Goal: Task Accomplishment & Management: Manage account settings

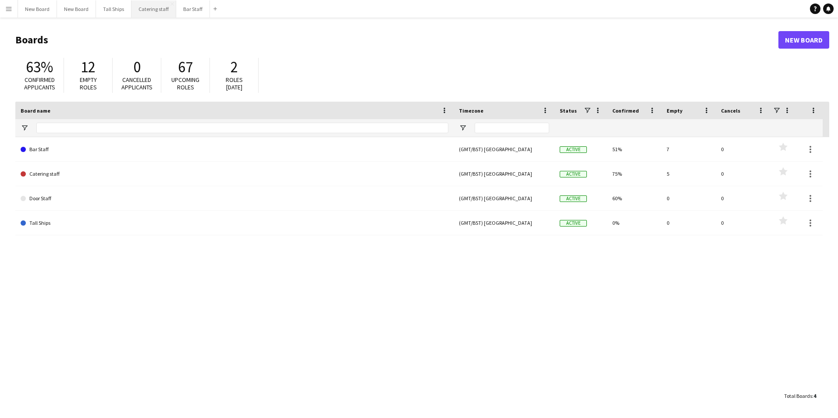
click at [150, 8] on button "Catering staff Close" at bounding box center [153, 8] width 45 height 17
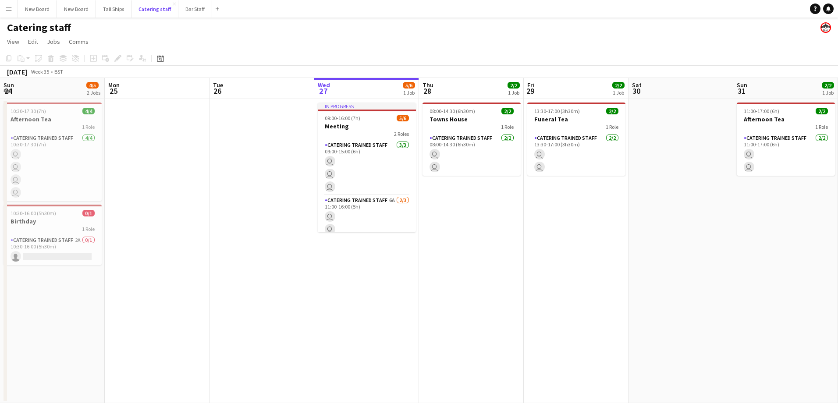
scroll to position [0, 209]
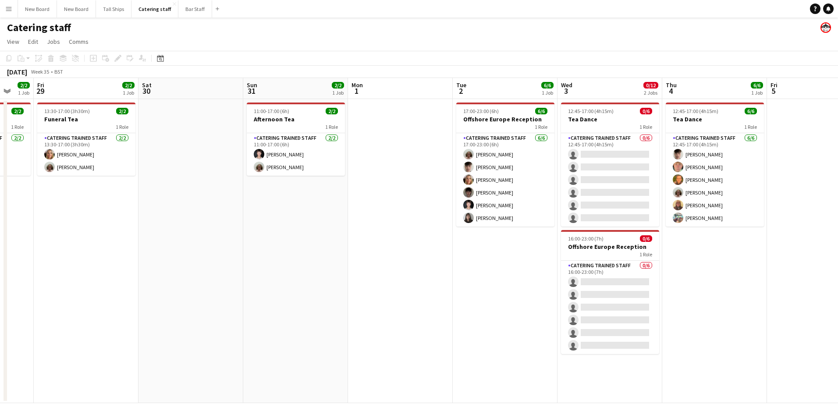
drag, startPoint x: 556, startPoint y: 257, endPoint x: 279, endPoint y: 248, distance: 277.1
click at [277, 248] on app-calendar-viewport "Tue 26 Wed 27 5/6 1 Job Thu 28 2/2 1 Job Fri 29 2/2 1 Job Sat 30 Sun 31 2/2 1 J…" at bounding box center [419, 240] width 838 height 325
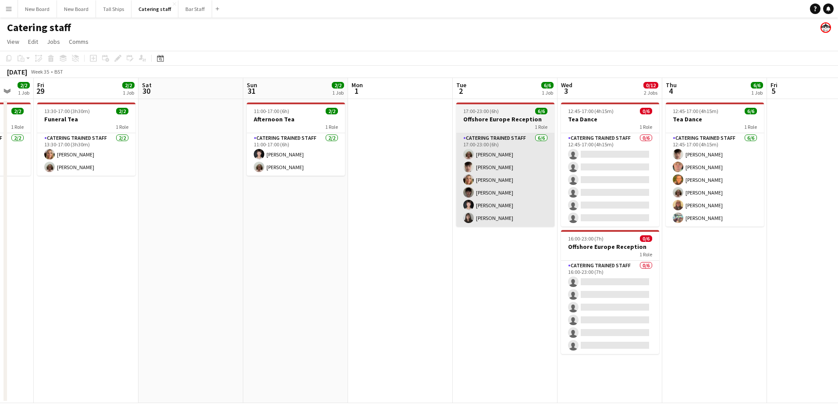
scroll to position [0, 278]
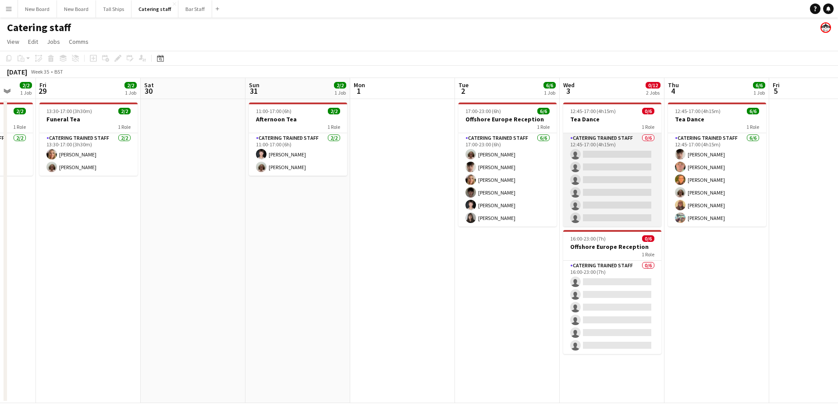
click at [618, 156] on app-card-role "Catering trained staff 0/6 12:45-17:00 (4h15m) single-neutral-actions single-ne…" at bounding box center [612, 179] width 98 height 93
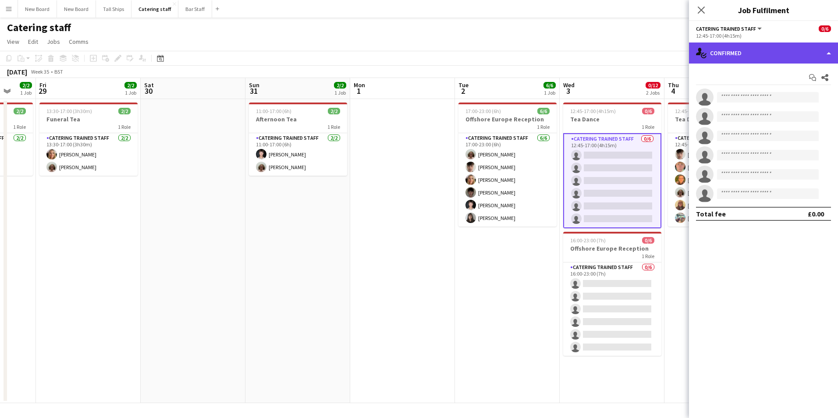
click at [797, 50] on div "single-neutral-actions-check-2 Confirmed" at bounding box center [763, 53] width 149 height 21
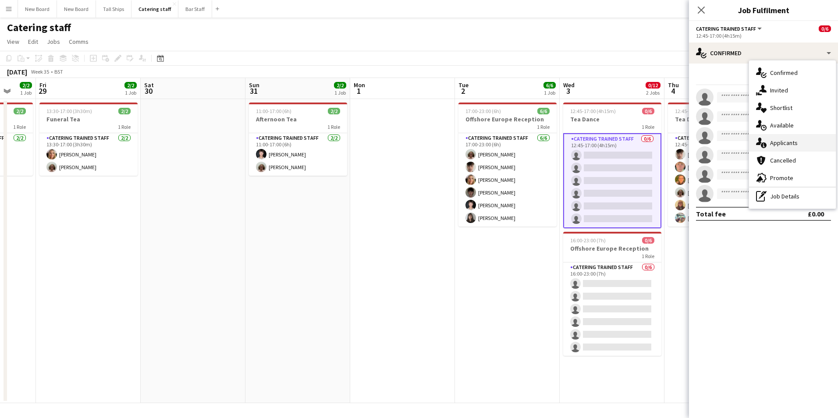
click at [778, 142] on div "single-neutral-actions-information Applicants" at bounding box center [792, 143] width 87 height 18
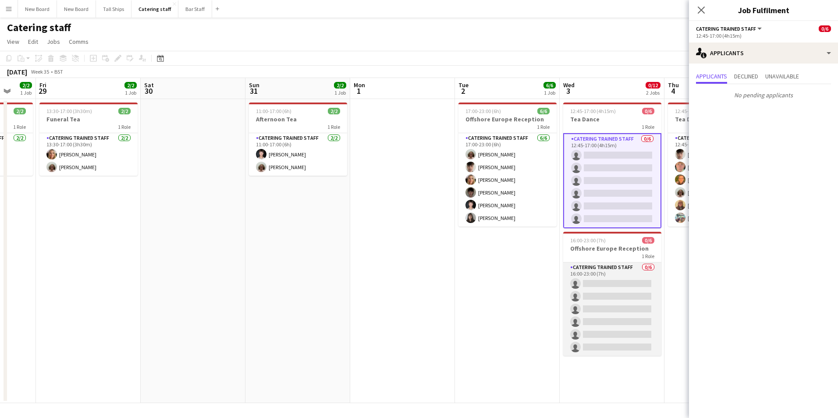
click at [628, 282] on app-card-role "Catering trained staff 0/6 16:00-23:00 (7h) single-neutral-actions single-neutr…" at bounding box center [612, 309] width 98 height 93
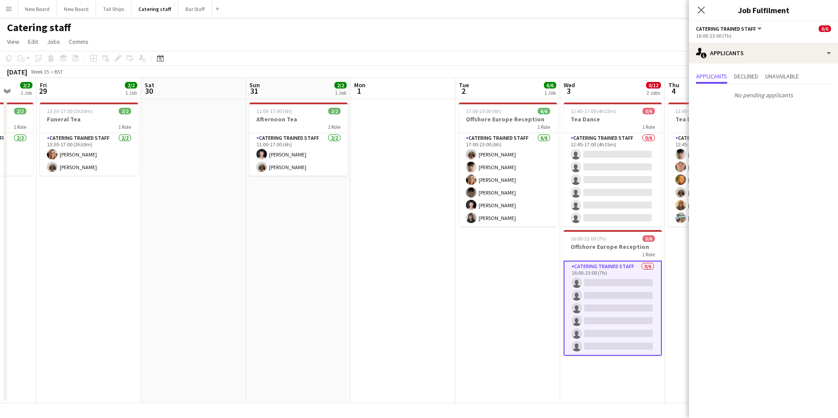
click at [702, 9] on icon at bounding box center [701, 10] width 7 height 7
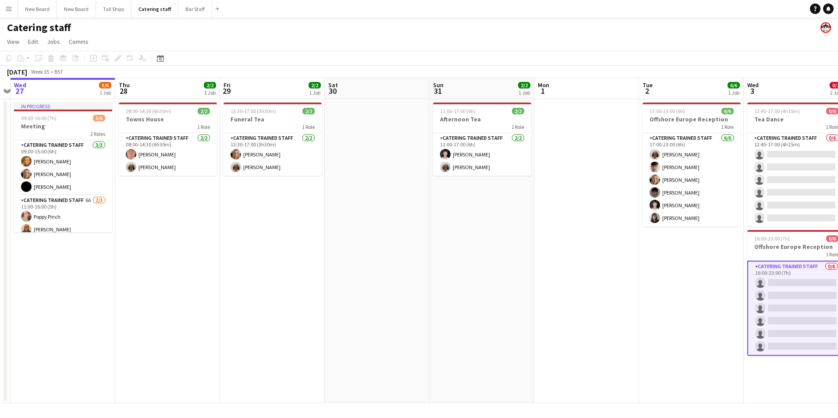
drag, startPoint x: 216, startPoint y: 235, endPoint x: 374, endPoint y: 292, distance: 168.6
click at [374, 292] on app-calendar-viewport "Sun 24 4/5 2 Jobs Mon 25 Tue 26 Wed 27 5/6 1 Job Thu 28 2/2 1 Job Fri 29 2/2 1 …" at bounding box center [419, 240] width 838 height 325
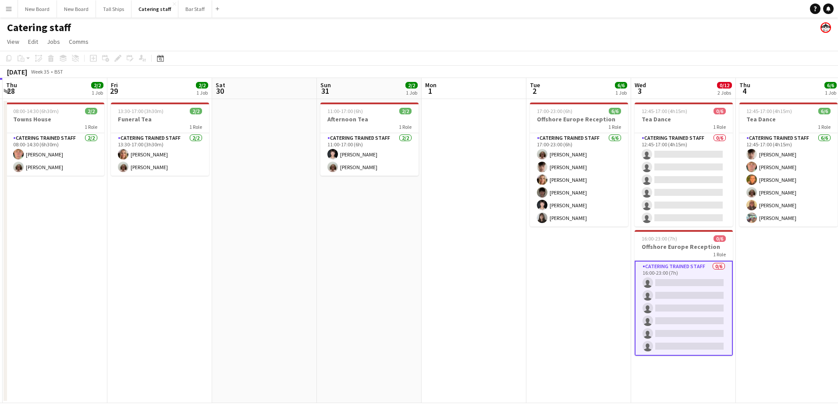
scroll to position [0, 350]
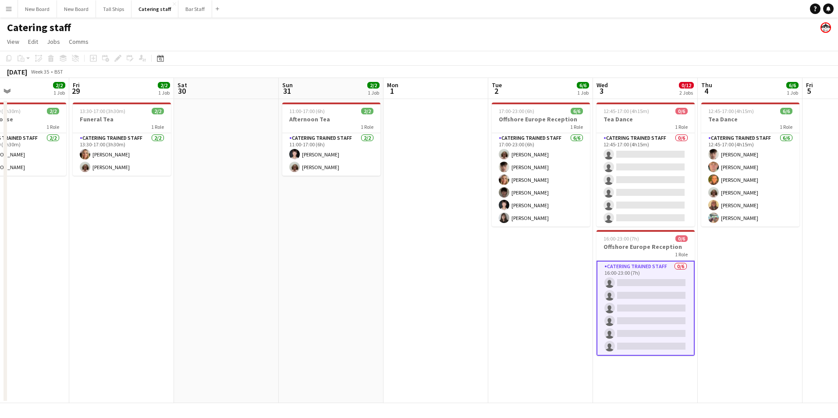
drag, startPoint x: 667, startPoint y: 305, endPoint x: 517, endPoint y: 319, distance: 150.0
click at [517, 319] on app-calendar-viewport "Mon 25 Tue 26 Wed 27 5/6 1 Job Thu 28 2/2 1 Job Fri 29 2/2 1 Job Sat 30 Sun 31 …" at bounding box center [419, 240] width 838 height 325
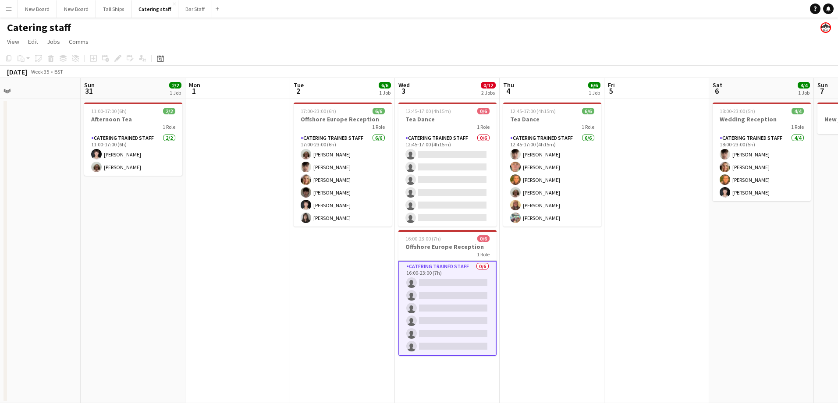
scroll to position [0, 309]
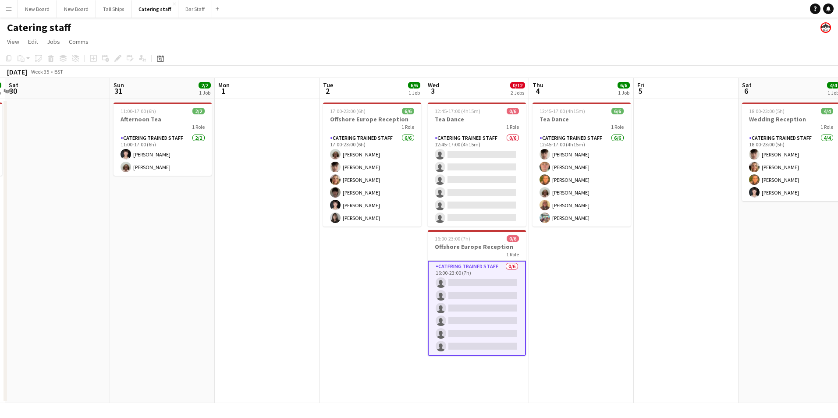
drag, startPoint x: 768, startPoint y: 275, endPoint x: 600, endPoint y: 257, distance: 169.7
click at [600, 257] on app-calendar-viewport "Wed 27 5/6 1 Job Thu 28 2/2 1 Job Fri 29 2/2 1 Job Sat 30 Sun 31 2/2 1 Job Mon …" at bounding box center [419, 240] width 838 height 325
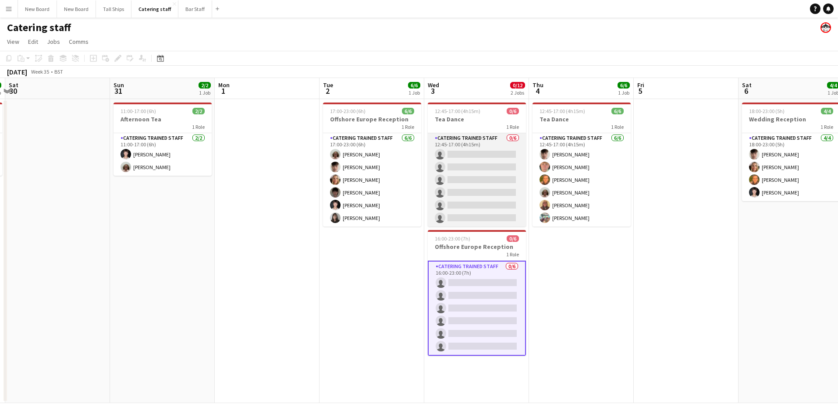
drag, startPoint x: 499, startPoint y: 156, endPoint x: 513, endPoint y: 154, distance: 14.1
click at [499, 155] on app-card-role "Catering trained staff 0/6 12:45-17:00 (4h15m) single-neutral-actions single-ne…" at bounding box center [477, 179] width 98 height 93
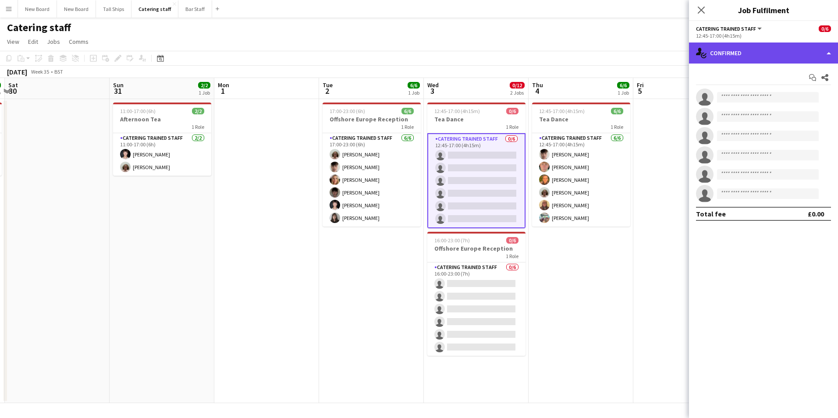
click at [784, 52] on div "single-neutral-actions-check-2 Confirmed" at bounding box center [763, 53] width 149 height 21
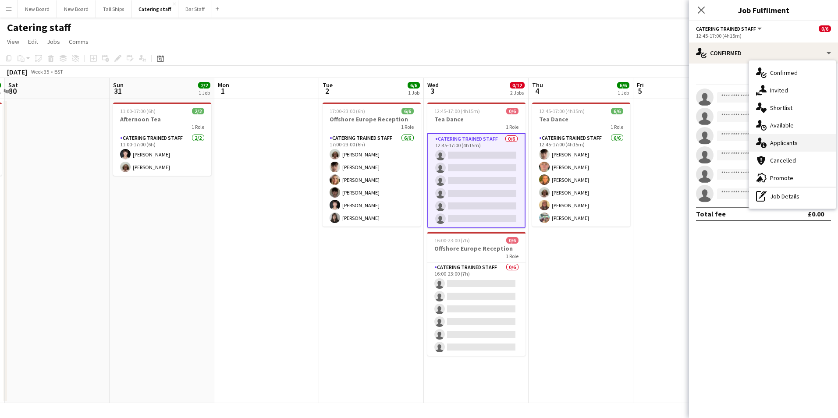
click at [789, 144] on div "single-neutral-actions-information Applicants" at bounding box center [792, 143] width 87 height 18
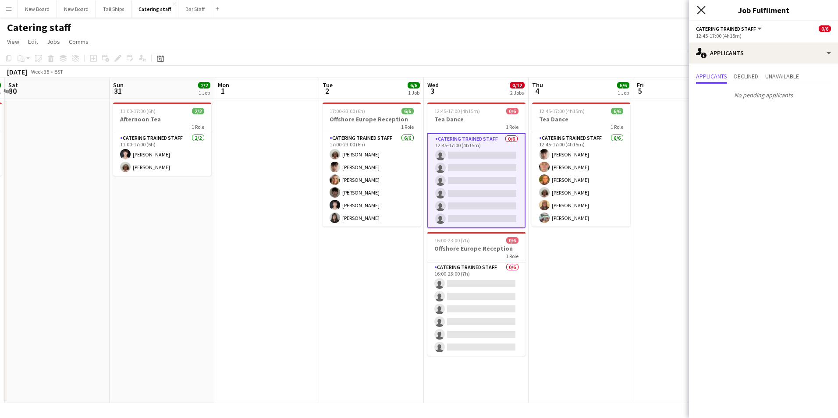
click at [700, 12] on icon "Close pop-in" at bounding box center [701, 10] width 8 height 8
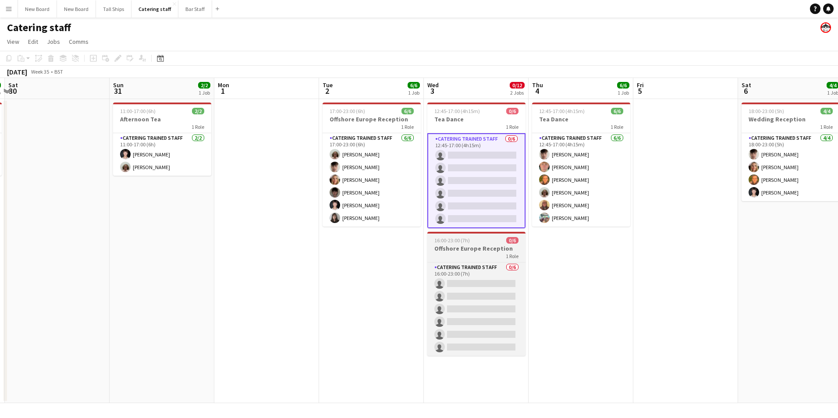
click at [470, 254] on div "1 Role" at bounding box center [476, 255] width 98 height 7
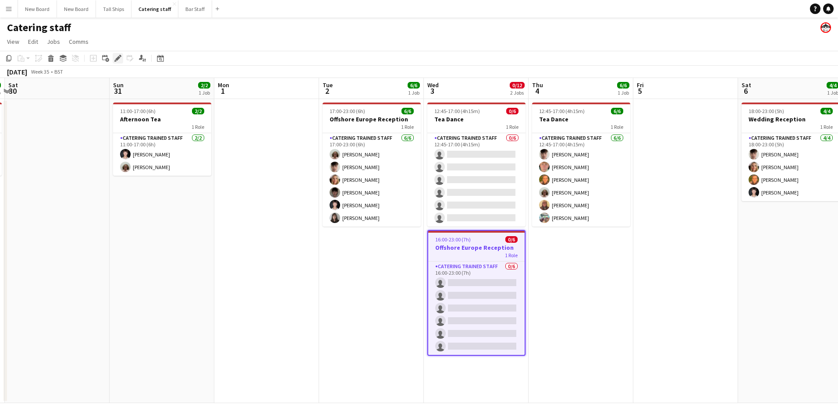
click at [115, 58] on icon "Edit" at bounding box center [117, 58] width 7 height 7
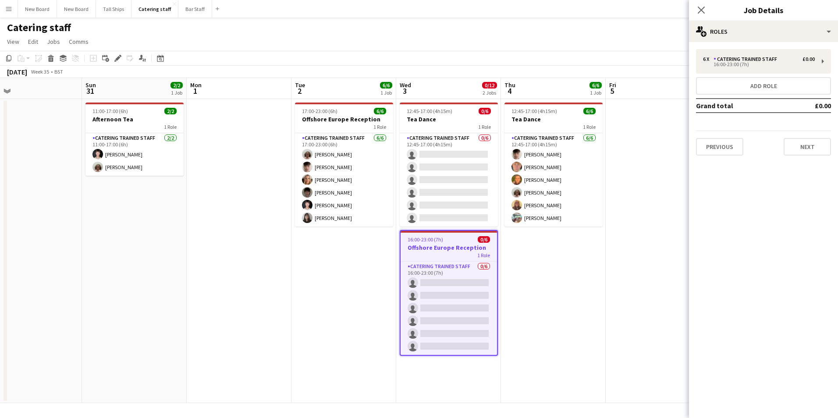
drag, startPoint x: 601, startPoint y: 260, endPoint x: 574, endPoint y: 262, distance: 27.7
click at [574, 262] on app-calendar-viewport "Wed 27 5/6 1 Job Thu 28 2/2 1 Job Fri 29 2/2 1 Job Sat 30 Sun 31 2/2 1 Job Mon …" at bounding box center [419, 240] width 838 height 325
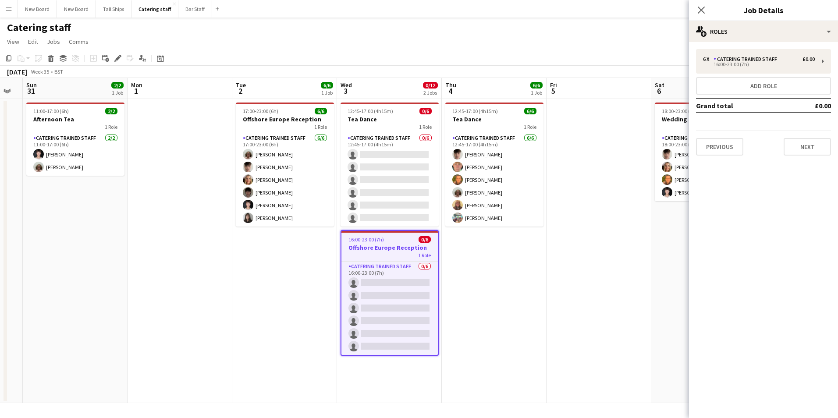
scroll to position [0, 328]
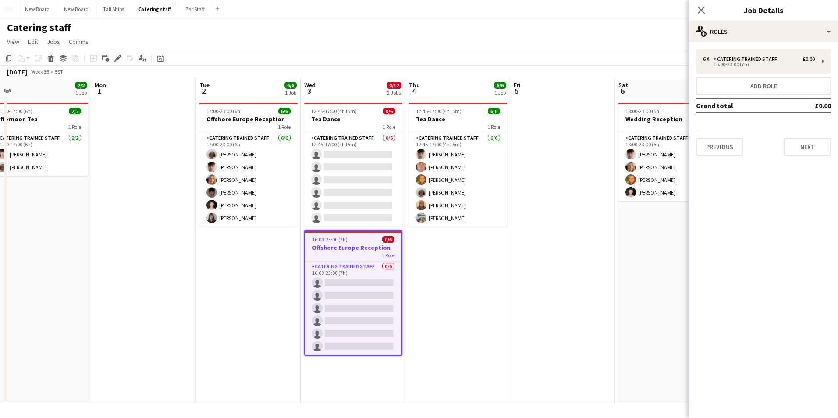
drag, startPoint x: 555, startPoint y: 259, endPoint x: 519, endPoint y: 266, distance: 37.1
click at [519, 266] on app-calendar-viewport "Thu 28 2/2 1 Job Fri 29 2/2 1 Job Sat 30 Sun 31 2/2 1 Job Mon 1 Tue 2 6/6 1 Job…" at bounding box center [419, 240] width 838 height 325
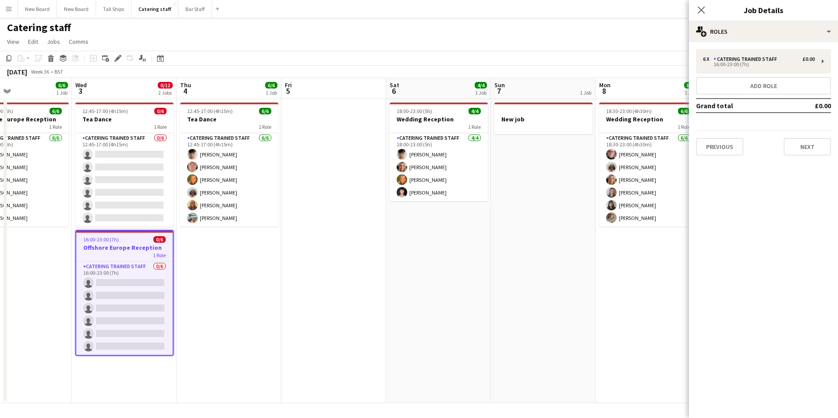
scroll to position [0, 270]
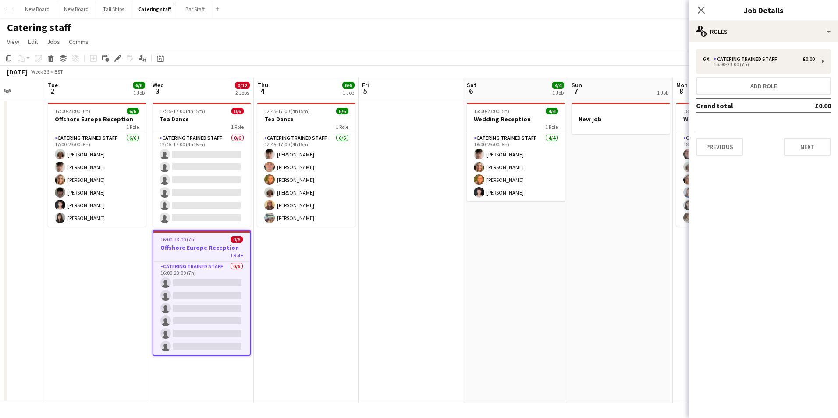
drag, startPoint x: 619, startPoint y: 250, endPoint x: 467, endPoint y: 258, distance: 151.9
click at [467, 258] on app-calendar-viewport "Sat 30 Sun 31 2/2 1 Job Mon 1 Tue 2 6/6 1 Job Wed 3 0/12 2 Jobs Thu 4 6/6 1 Job…" at bounding box center [419, 240] width 838 height 325
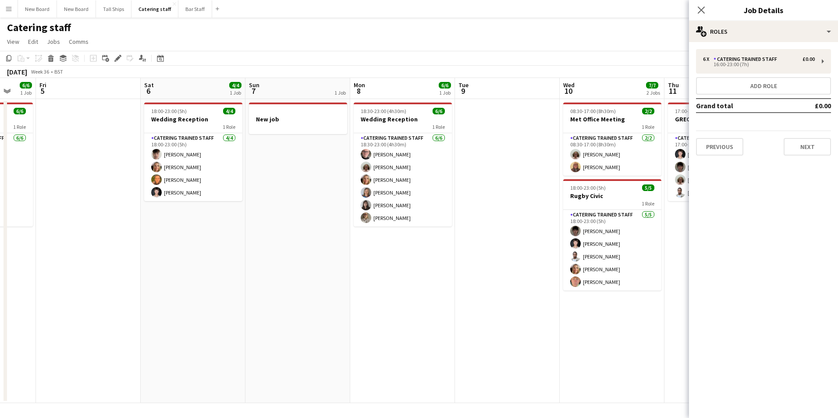
drag, startPoint x: 568, startPoint y: 241, endPoint x: 318, endPoint y: 236, distance: 249.8
click at [318, 237] on app-calendar-viewport "Mon 1 Tue 2 6/6 1 Job Wed 3 0/12 2 Jobs Thu 4 6/6 1 Job Fri 5 Sat 6 4/4 1 Job S…" at bounding box center [419, 240] width 838 height 325
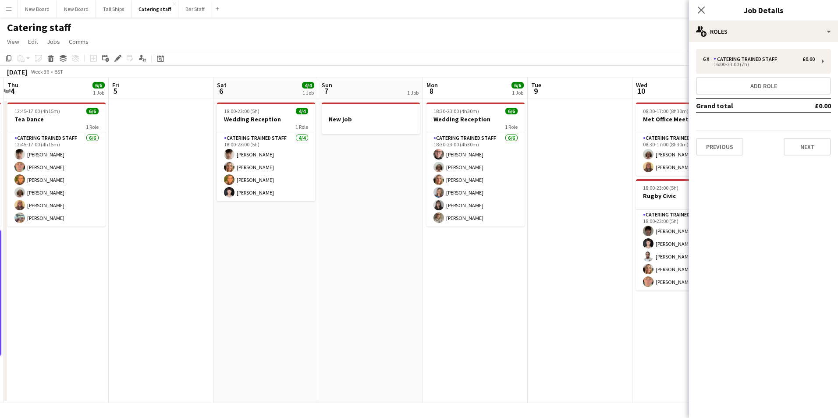
drag, startPoint x: 384, startPoint y: 123, endPoint x: 389, endPoint y: 117, distance: 7.8
click at [387, 120] on app-calendar-viewport "Mon 1 Tue 2 6/6 1 Job Wed 3 0/12 2 Jobs Thu 4 6/6 1 Job Fri 5 Sat 6 4/4 1 Job S…" at bounding box center [419, 240] width 838 height 325
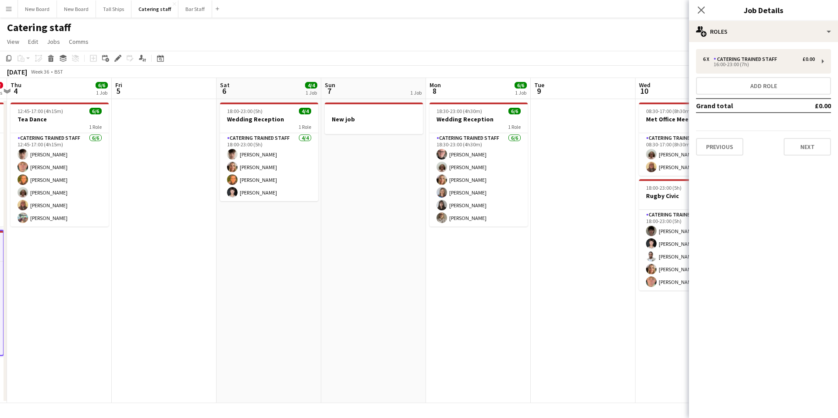
click at [375, 120] on app-calendar-viewport "Mon 1 Tue 2 6/6 1 Job Wed 3 0/12 2 Jobs Thu 4 6/6 1 Job Fri 5 Sat 6 4/4 1 Job S…" at bounding box center [419, 240] width 838 height 325
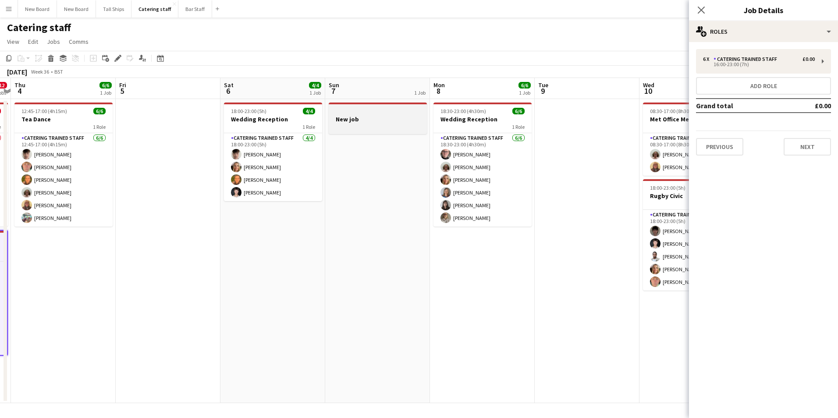
click at [379, 116] on h3 "New job" at bounding box center [378, 119] width 98 height 8
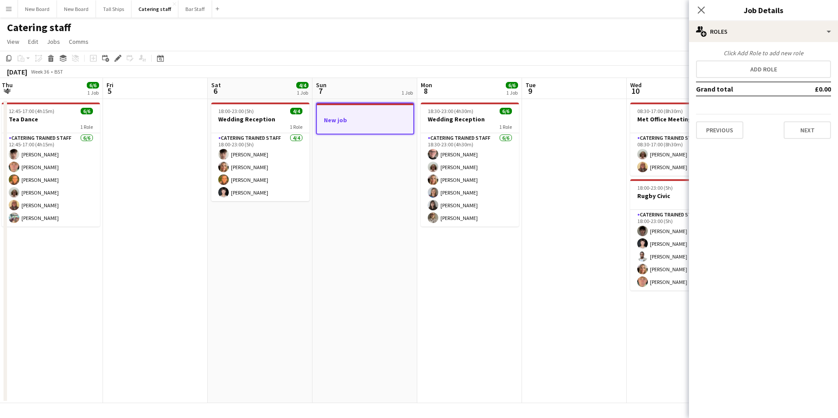
drag, startPoint x: 520, startPoint y: 266, endPoint x: 505, endPoint y: 264, distance: 15.1
click at [505, 265] on app-calendar-viewport "Mon 1 Tue 2 6/6 1 Job Wed 3 0/12 2 Jobs Thu 4 6/6 1 Job Fri 5 Sat 6 4/4 1 Job S…" at bounding box center [419, 240] width 838 height 325
drag, startPoint x: 49, startPoint y: 59, endPoint x: 55, endPoint y: 68, distance: 11.1
click at [49, 59] on icon at bounding box center [51, 59] width 5 height 4
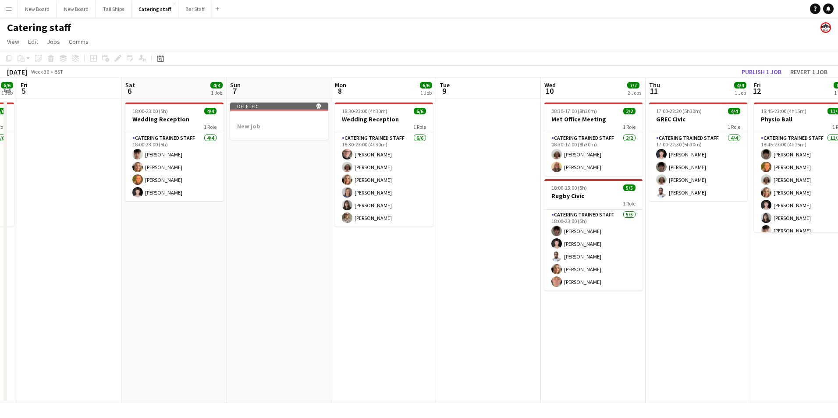
scroll to position [0, 298]
click at [453, 201] on app-calendar-viewport "Tue 2 6/6 1 Job Wed 3 0/12 2 Jobs Thu 4 6/6 1 Job Fri 5 Sat 6 4/4 1 Job Sun 7 M…" at bounding box center [419, 240] width 838 height 325
click at [484, 163] on app-date-cell at bounding box center [487, 251] width 105 height 304
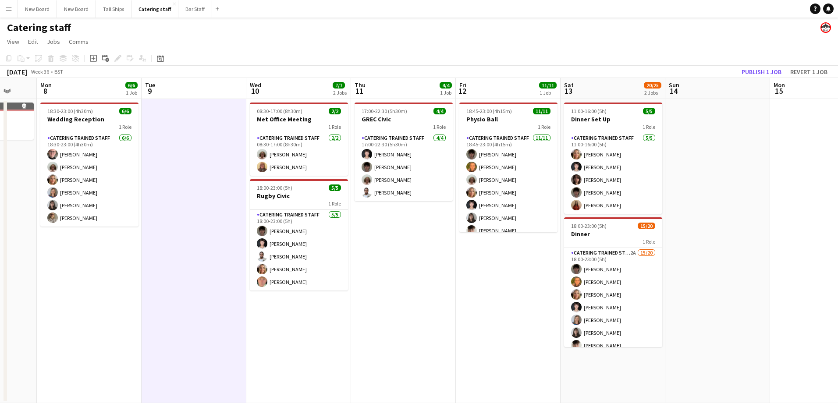
scroll to position [0, 278]
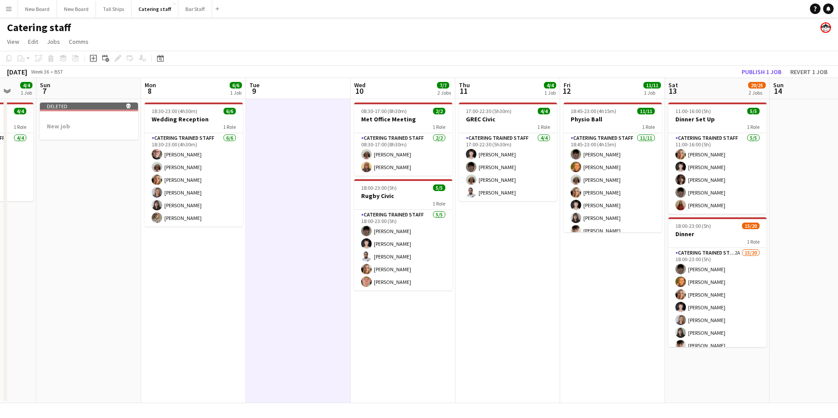
drag, startPoint x: 697, startPoint y: 263, endPoint x: 509, endPoint y: 272, distance: 188.7
click at [509, 272] on app-calendar-viewport "Thu 4 6/6 1 Job Fri 5 Sat 6 4/4 1 Job Sun 7 Mon 8 6/6 1 Job Tue 9 Wed 10 7/7 2 …" at bounding box center [419, 240] width 838 height 325
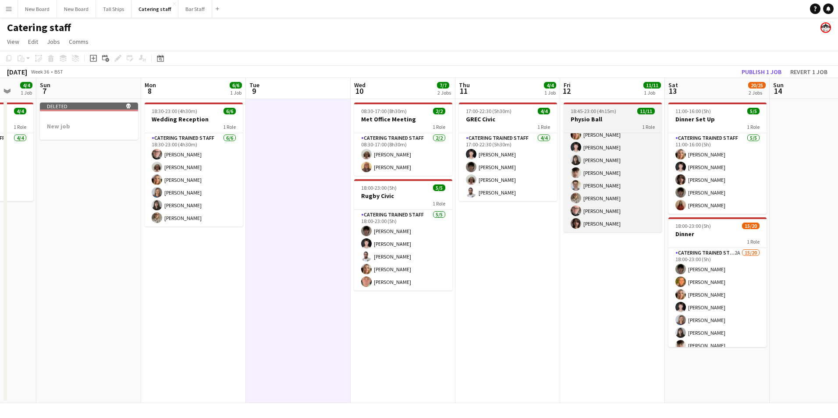
scroll to position [55, 0]
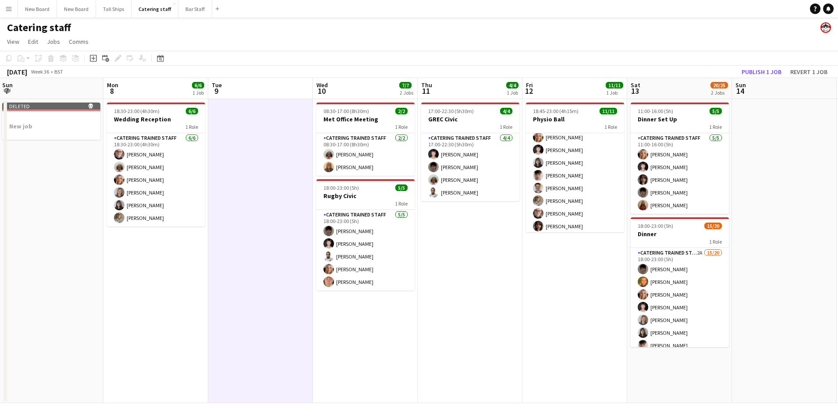
drag, startPoint x: 614, startPoint y: 273, endPoint x: 570, endPoint y: 281, distance: 45.4
click at [570, 281] on app-calendar-viewport "Thu 4 6/6 1 Job Fri 5 Sat 6 4/4 1 Job Sun 7 Mon 8 6/6 1 Job Tue 9 Wed 10 7/7 2 …" at bounding box center [419, 240] width 838 height 325
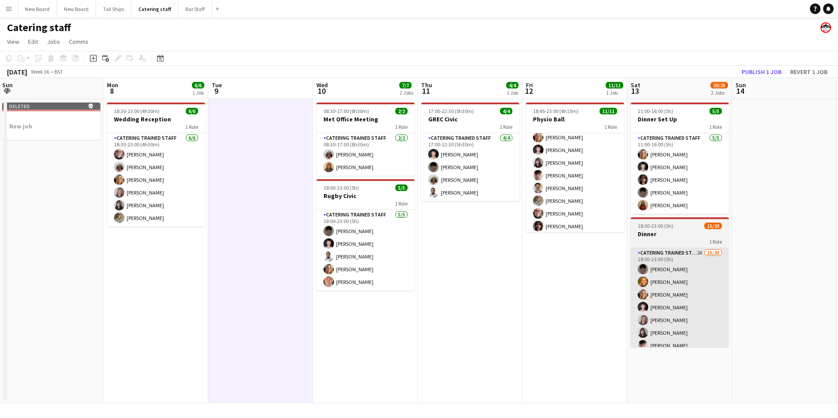
scroll to position [0, 323]
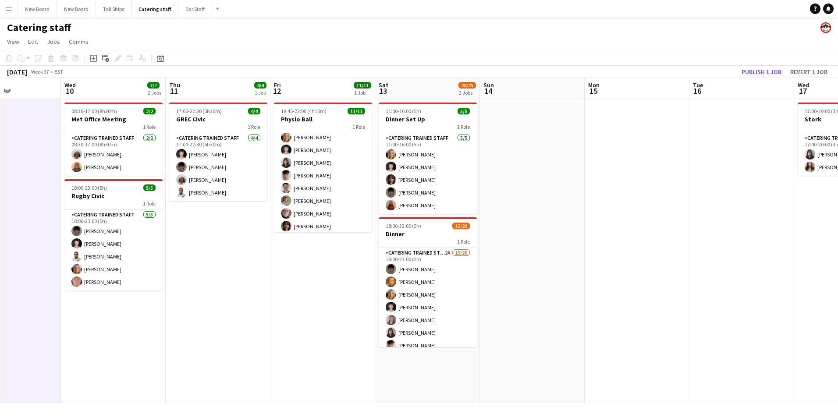
drag, startPoint x: 781, startPoint y: 267, endPoint x: 639, endPoint y: 270, distance: 142.0
click at [536, 291] on app-calendar-viewport "Sun 7 Mon 8 6/6 1 Job Tue 9 Wed 10 7/7 2 Jobs Thu 11 4/4 1 Job Fri 12 11/11 1 J…" at bounding box center [419, 240] width 838 height 325
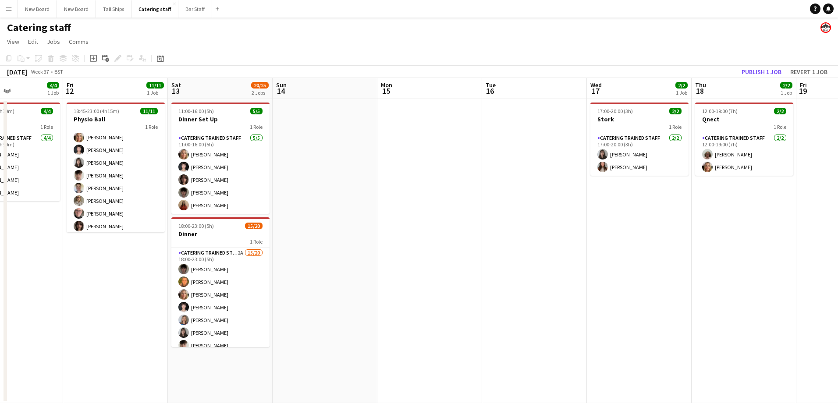
drag, startPoint x: 659, startPoint y: 233, endPoint x: 614, endPoint y: 245, distance: 46.4
click at [614, 245] on app-calendar-viewport "Tue 9 Wed 10 7/7 2 Jobs Thu 11 4/4 1 Job Fri 12 11/11 1 Job Sat 13 20/25 2 Jobs…" at bounding box center [419, 240] width 838 height 325
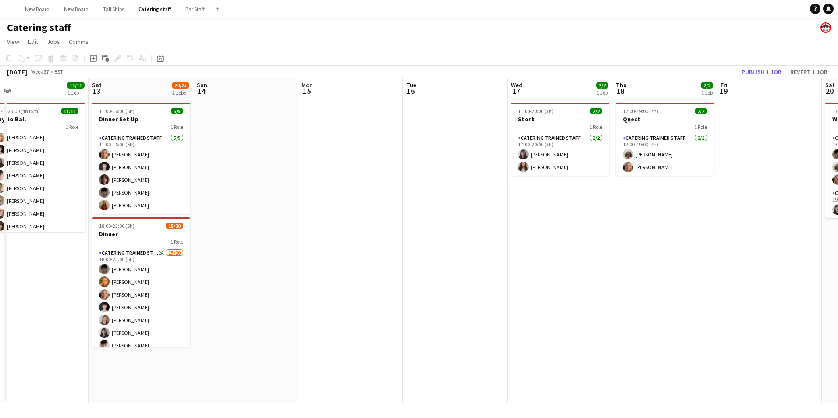
scroll to position [0, 345]
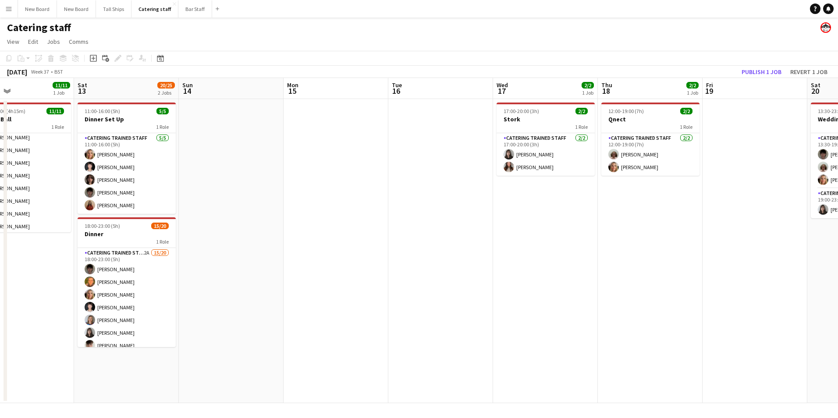
drag, startPoint x: 736, startPoint y: 209, endPoint x: 651, endPoint y: 209, distance: 85.0
click at [651, 209] on app-calendar-viewport "Tue 9 Wed 10 7/7 2 Jobs Thu 11 4/4 1 Job Fri 12 11/11 1 Job Sat 13 20/25 2 Jobs…" at bounding box center [419, 240] width 838 height 325
click at [766, 67] on button "Publish 1 job" at bounding box center [761, 71] width 47 height 11
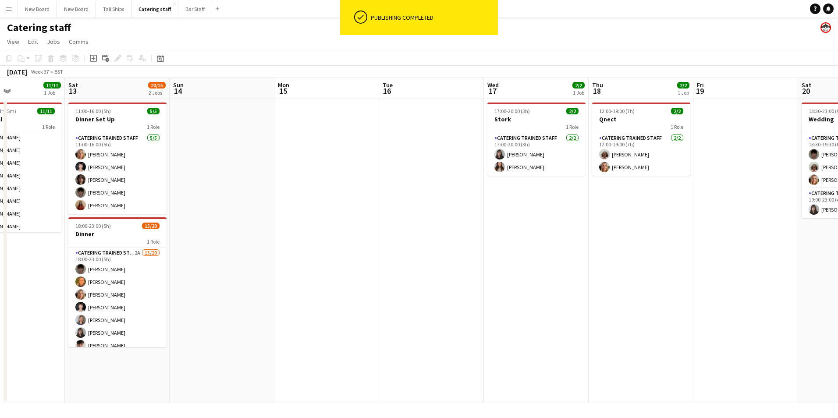
scroll to position [0, 249]
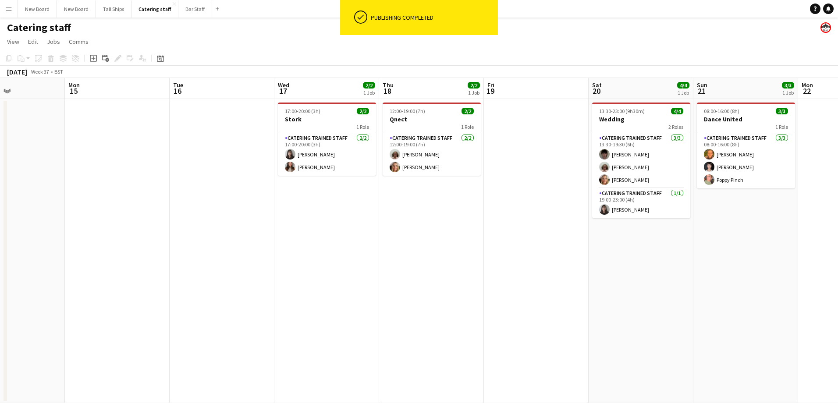
drag, startPoint x: 763, startPoint y: 179, endPoint x: 544, endPoint y: 196, distance: 218.9
click at [544, 196] on app-calendar-viewport "Fri 12 11/11 1 Job Sat 13 20/25 2 Jobs Sun 14 Mon 15 Tue 16 Wed 17 2/2 1 Job Th…" at bounding box center [419, 240] width 838 height 325
click at [739, 226] on app-date-cell "08:00-16:00 (8h) 3/3 Dance United 1 Role Catering trained staff [DATE] 08:00-16…" at bounding box center [745, 251] width 105 height 304
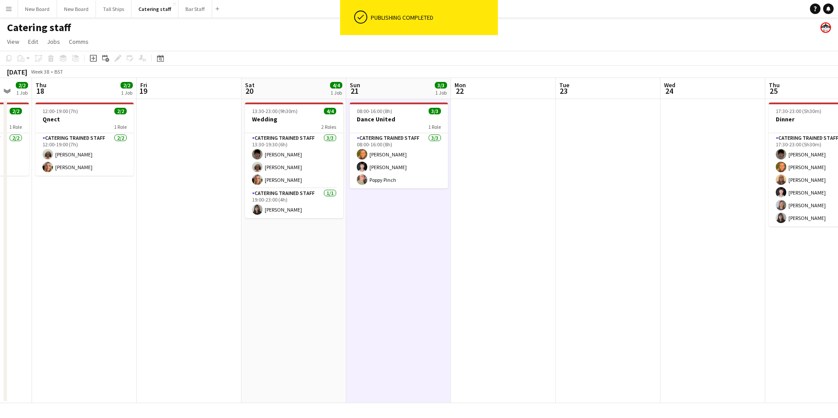
drag, startPoint x: 729, startPoint y: 227, endPoint x: 390, endPoint y: 251, distance: 339.6
click at [390, 251] on app-calendar-viewport "Mon 15 Tue 16 Wed 17 2/2 1 Job Thu 18 2/2 1 Job Fri 19 Sat 20 4/4 1 Job Sun 21 …" at bounding box center [419, 240] width 838 height 325
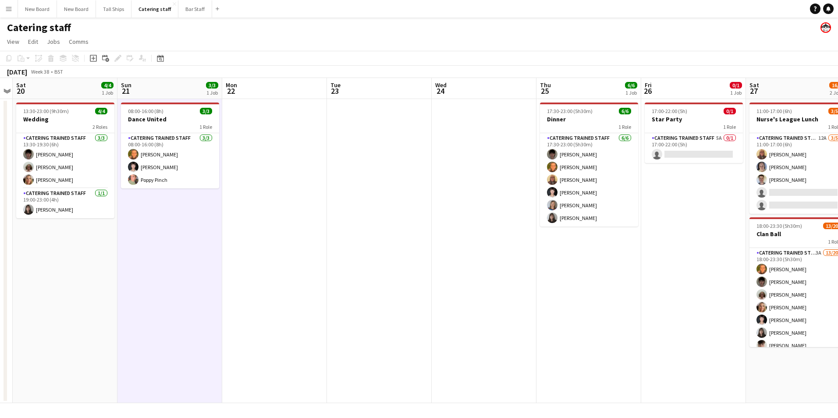
scroll to position [0, 285]
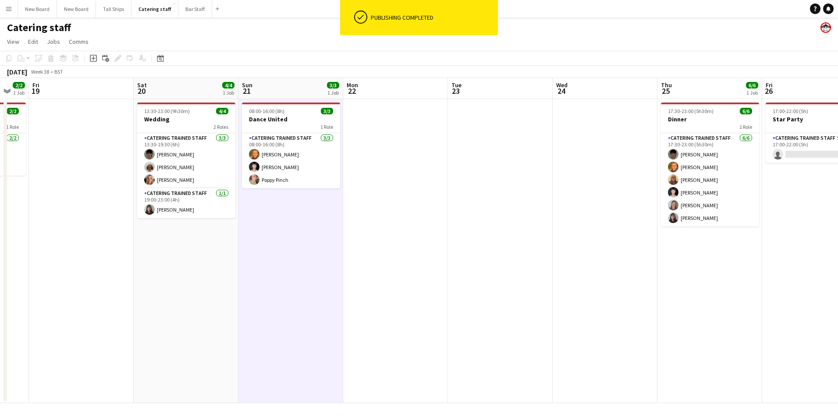
drag, startPoint x: 486, startPoint y: 256, endPoint x: 397, endPoint y: 243, distance: 89.5
click at [397, 243] on app-calendar-viewport "Tue 16 Wed 17 2/2 1 Job Thu 18 2/2 1 Job Fri 19 Sat 20 4/4 1 Job Sun 21 3/3 1 J…" at bounding box center [419, 240] width 838 height 325
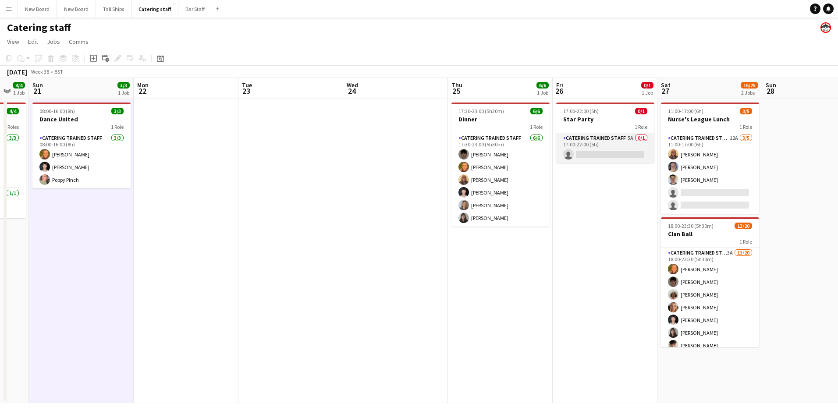
click at [626, 156] on app-card-role "Catering trained staff 5A 0/1 17:00-22:00 (5h) single-neutral-actions" at bounding box center [605, 148] width 98 height 30
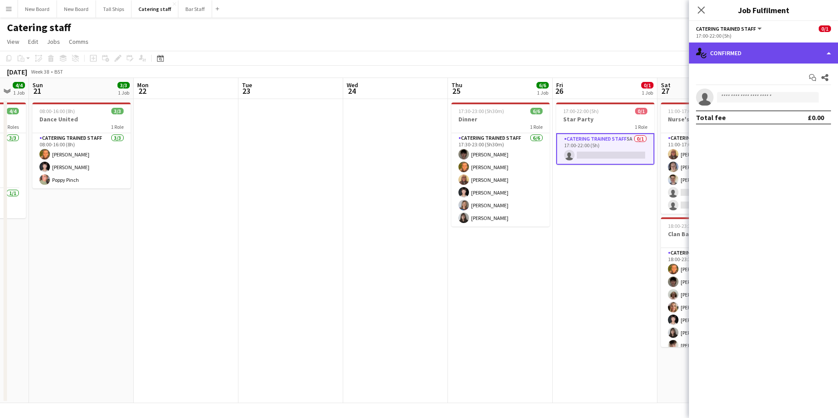
click at [788, 47] on div "single-neutral-actions-check-2 Confirmed" at bounding box center [763, 53] width 149 height 21
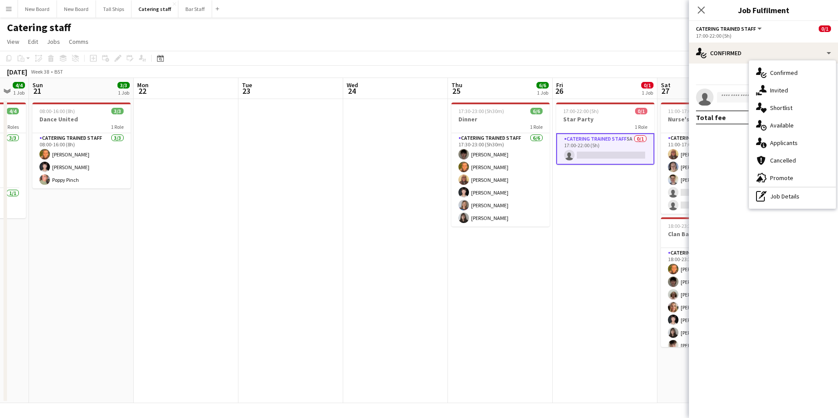
drag, startPoint x: 637, startPoint y: 224, endPoint x: 641, endPoint y: 215, distance: 9.0
click at [639, 224] on app-date-cell "17:00-22:00 (5h) 0/1 Star Party 1 Role Catering trained staff 5A 0/1 17:00-22:0…" at bounding box center [605, 251] width 105 height 304
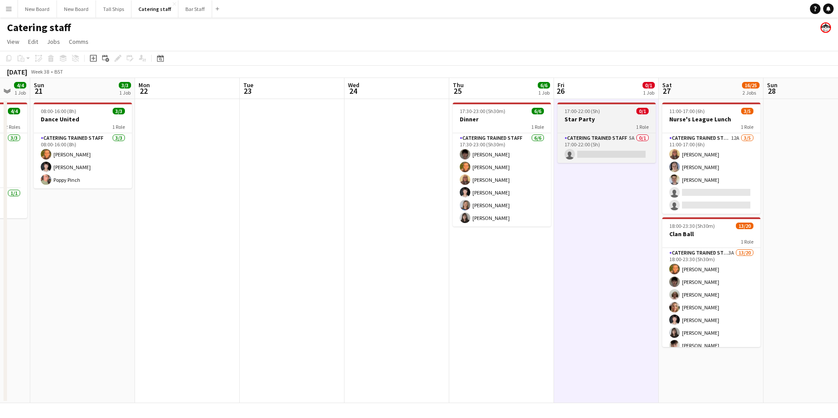
click at [596, 121] on h3 "Star Party" at bounding box center [606, 119] width 98 height 8
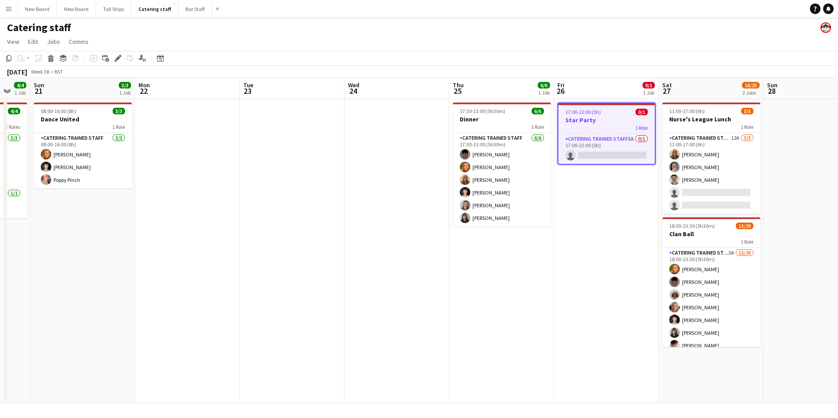
scroll to position [0, 285]
click at [117, 56] on icon "Edit" at bounding box center [117, 58] width 7 height 7
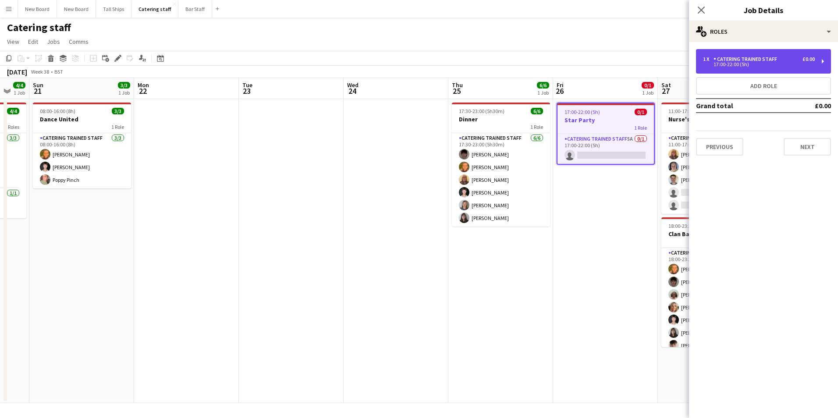
click at [802, 60] on div "1 x Catering trained staff £0.00" at bounding box center [759, 59] width 112 height 6
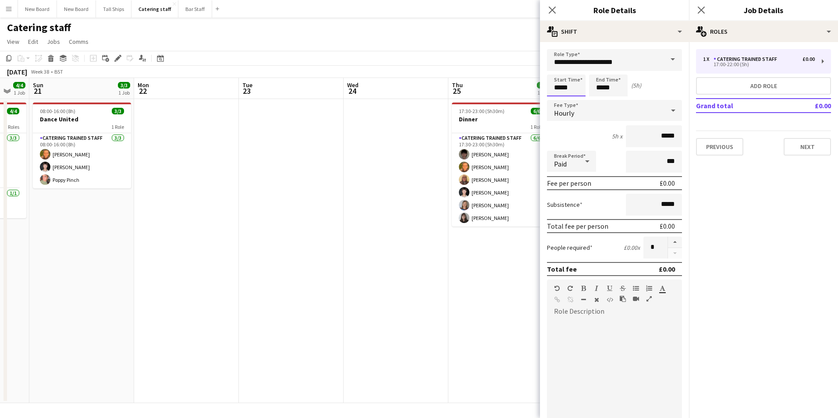
drag, startPoint x: 570, startPoint y: 88, endPoint x: 656, endPoint y: 127, distance: 94.1
click at [572, 88] on input "*****" at bounding box center [566, 86] width 39 height 22
type input "*****"
click at [797, 142] on button "Next" at bounding box center [807, 147] width 47 height 18
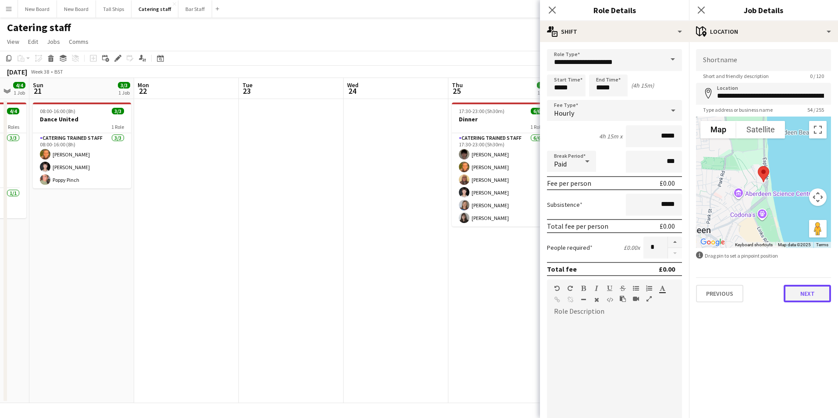
click at [806, 290] on button "Next" at bounding box center [807, 294] width 47 height 18
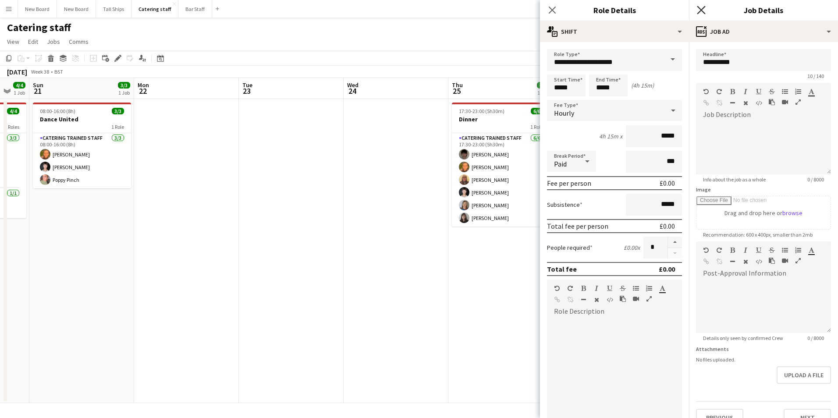
click at [704, 11] on icon "Close pop-in" at bounding box center [701, 10] width 8 height 8
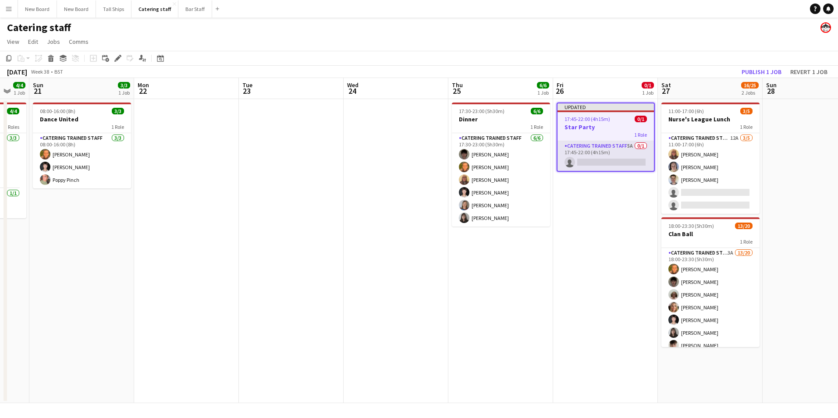
click at [631, 160] on app-card-role "Catering trained staff 5A 0/1 17:45-22:00 (4h15m) single-neutral-actions" at bounding box center [605, 156] width 96 height 30
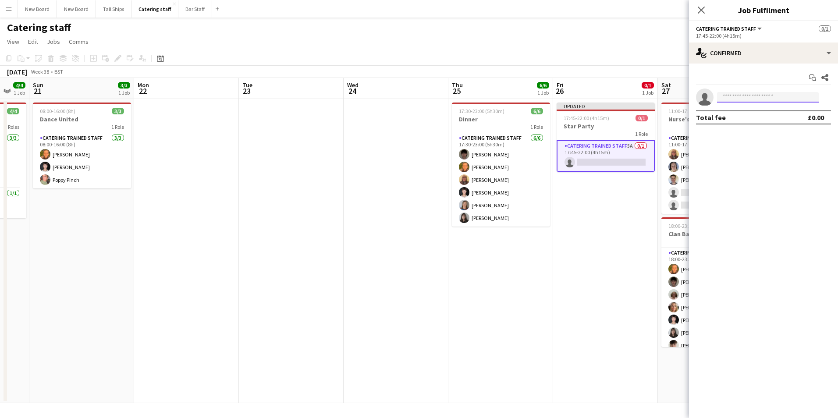
click at [783, 95] on input at bounding box center [768, 97] width 102 height 11
type input "*****"
click at [763, 121] on span "[PHONE_NUMBER]" at bounding box center [768, 124] width 88 height 7
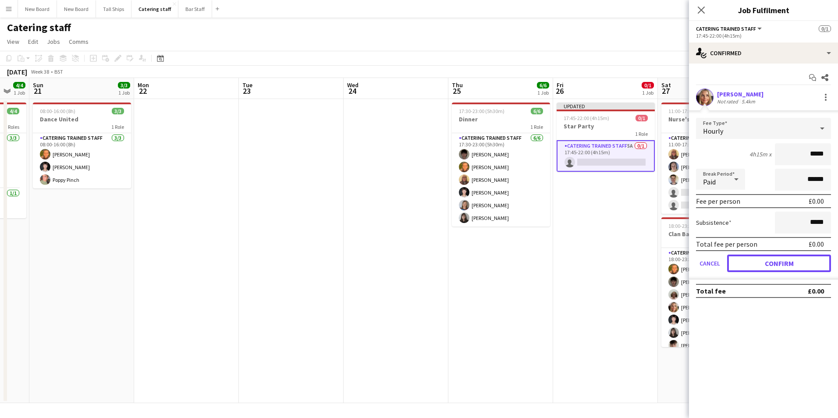
click at [787, 263] on button "Confirm" at bounding box center [779, 264] width 104 height 18
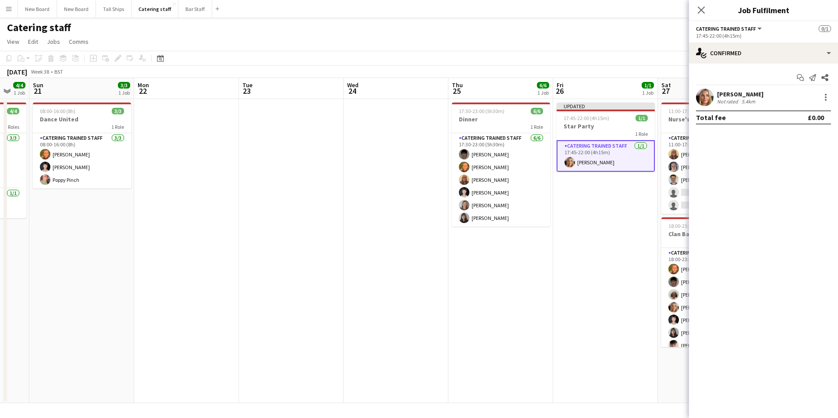
drag, startPoint x: 603, startPoint y: 50, endPoint x: 652, endPoint y: 49, distance: 48.6
click at [606, 49] on app-page-menu "View Day view expanded Day view collapsed Month view Date picker Jump to [DATE]…" at bounding box center [419, 42] width 838 height 17
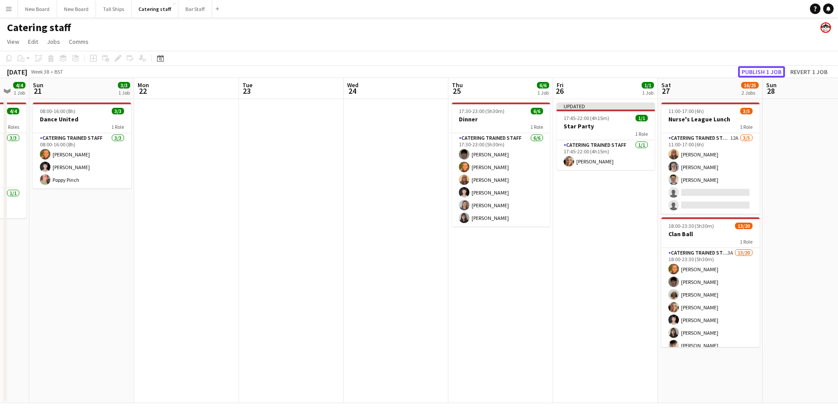
click at [768, 68] on button "Publish 1 job" at bounding box center [761, 71] width 47 height 11
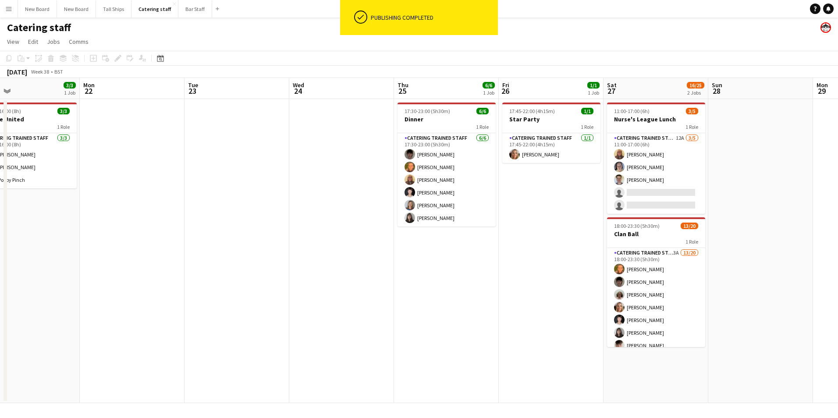
scroll to position [0, 345]
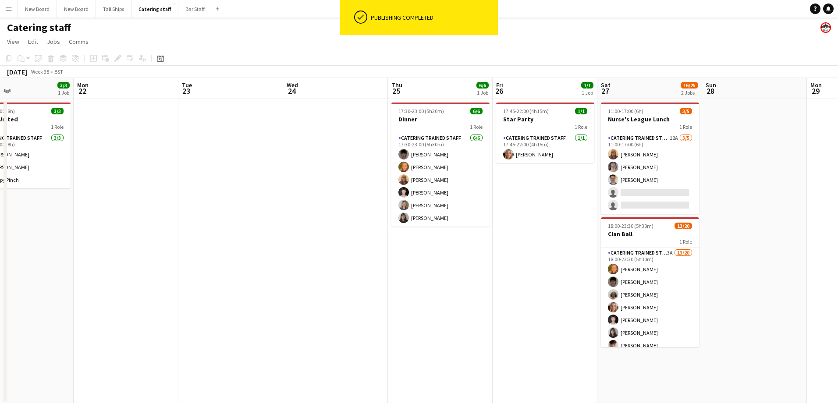
drag, startPoint x: 618, startPoint y: 245, endPoint x: 558, endPoint y: 242, distance: 60.6
click at [558, 242] on app-calendar-viewport "Thu 18 2/2 1 Job Fri 19 Sat 20 4/4 1 Job Sun 21 3/3 1 Job Mon 22 Tue 23 Wed 24 …" at bounding box center [419, 240] width 838 height 325
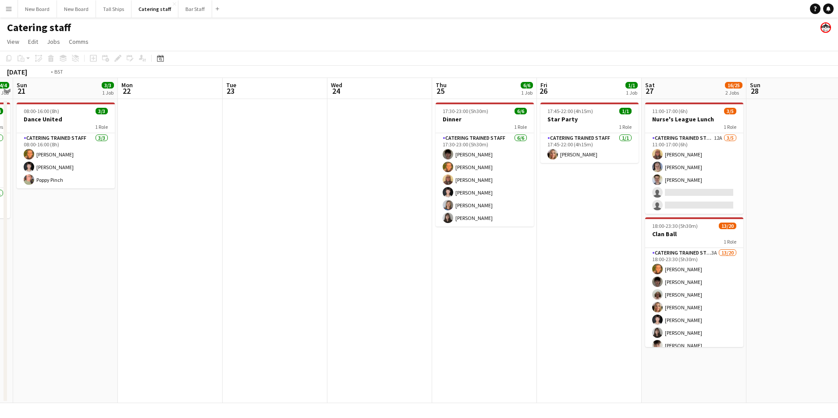
scroll to position [0, 344]
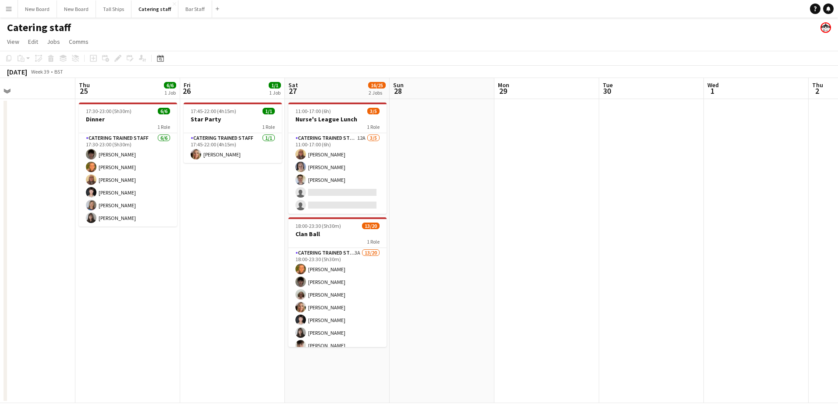
drag, startPoint x: 764, startPoint y: 221, endPoint x: 454, endPoint y: 216, distance: 310.8
click at [454, 216] on app-calendar-viewport "Sun 21 3/3 1 Job Mon 22 Tue 23 Wed 24 Thu 25 6/6 1 Job Fri 26 1/1 1 Job Sat 27 …" at bounding box center [419, 240] width 838 height 325
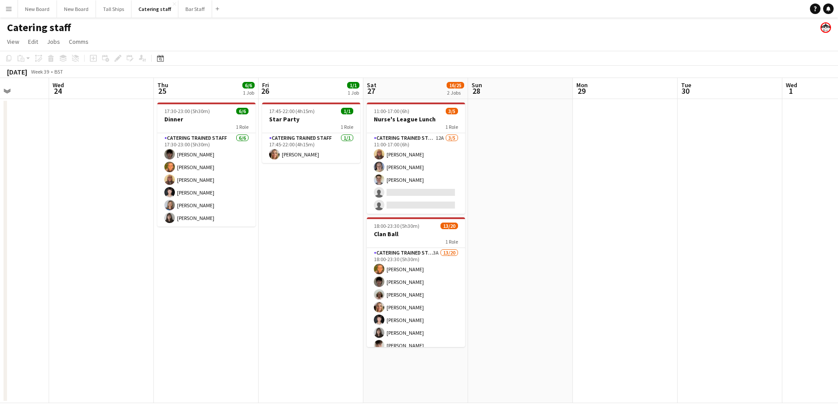
scroll to position [0, 237]
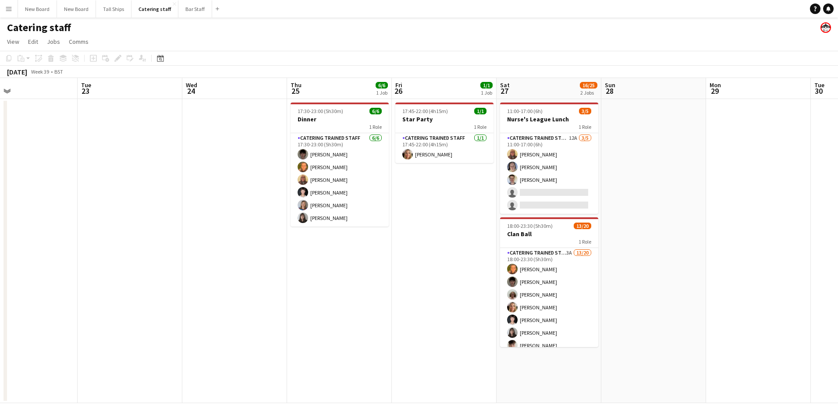
drag, startPoint x: 522, startPoint y: 206, endPoint x: 734, endPoint y: 176, distance: 213.8
click at [734, 176] on app-calendar-viewport "Sat 20 4/4 1 Job Sun 21 3/3 1 Job Mon 22 Tue 23 Wed 24 Thu 25 6/6 1 Job Fri 26 …" at bounding box center [419, 240] width 838 height 325
click at [263, 33] on div "Catering staff" at bounding box center [419, 26] width 838 height 17
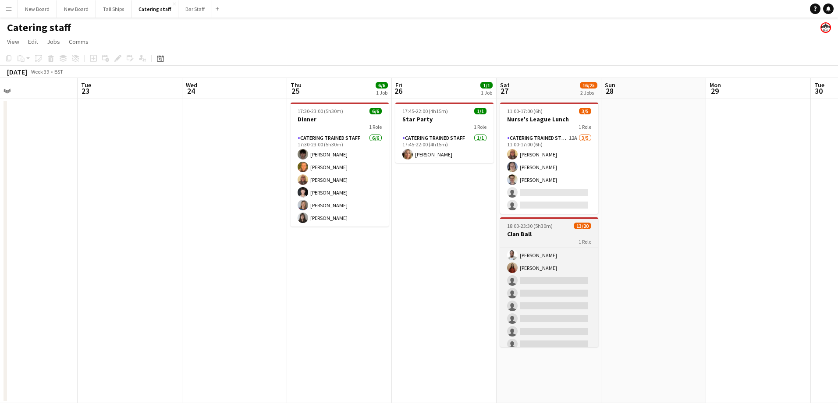
scroll to position [156, 0]
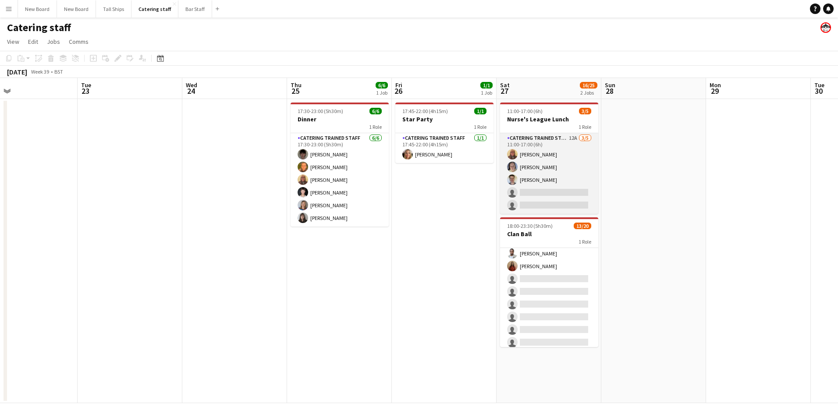
click at [561, 190] on app-card-role "Catering trained staff 12A [DATE] 11:00-17:00 (6h) [PERSON_NAME] [PERSON_NAME] …" at bounding box center [549, 173] width 98 height 81
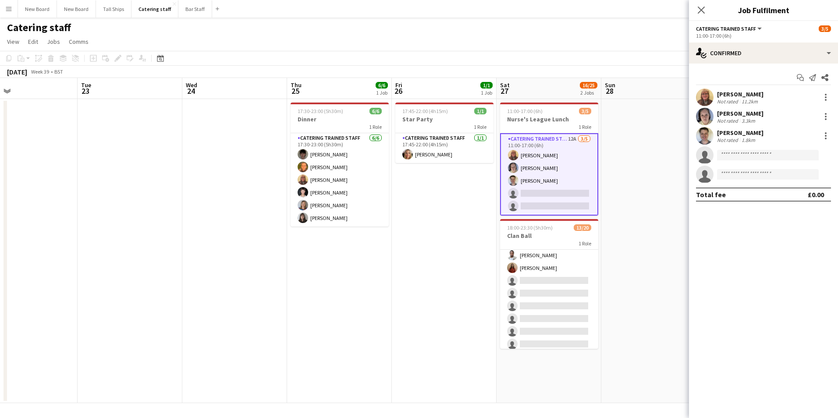
click at [561, 192] on app-card-role "Catering trained staff 12A [DATE] 11:00-17:00 (6h) [PERSON_NAME] [PERSON_NAME] …" at bounding box center [549, 174] width 98 height 82
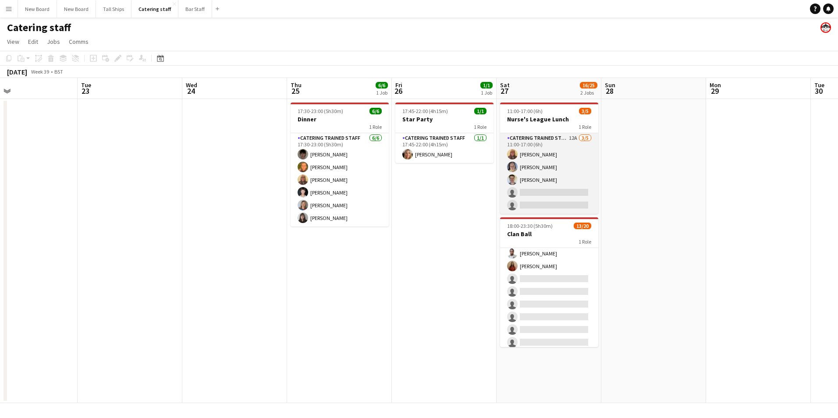
click at [578, 191] on app-card-role "Catering trained staff 12A [DATE] 11:00-17:00 (6h) [PERSON_NAME] [PERSON_NAME] …" at bounding box center [549, 173] width 98 height 81
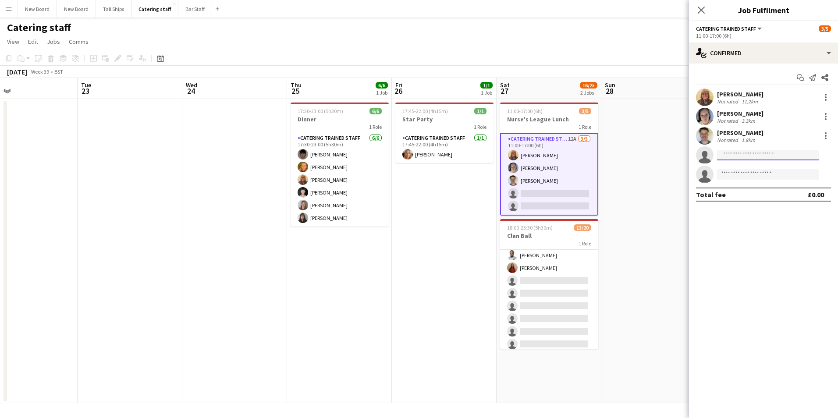
click at [749, 152] on input at bounding box center [768, 155] width 102 height 11
type input "*****"
click at [767, 175] on span "[EMAIL_ADDRESS][DOMAIN_NAME]" at bounding box center [768, 174] width 88 height 7
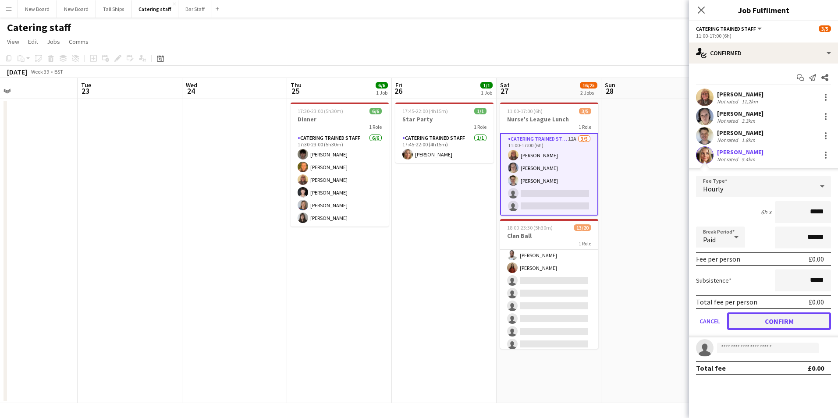
click at [789, 319] on button "Confirm" at bounding box center [779, 321] width 104 height 18
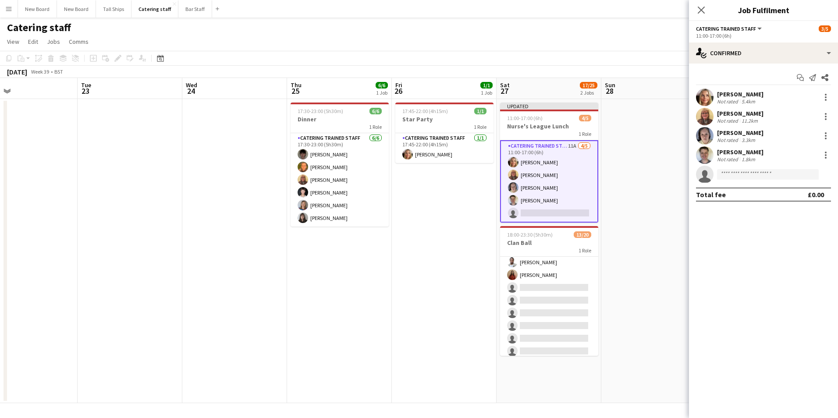
click at [653, 269] on app-date-cell at bounding box center [653, 251] width 105 height 304
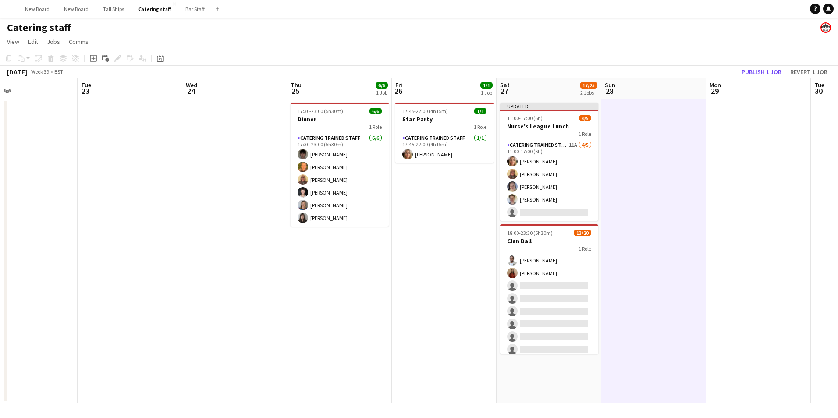
scroll to position [0, 235]
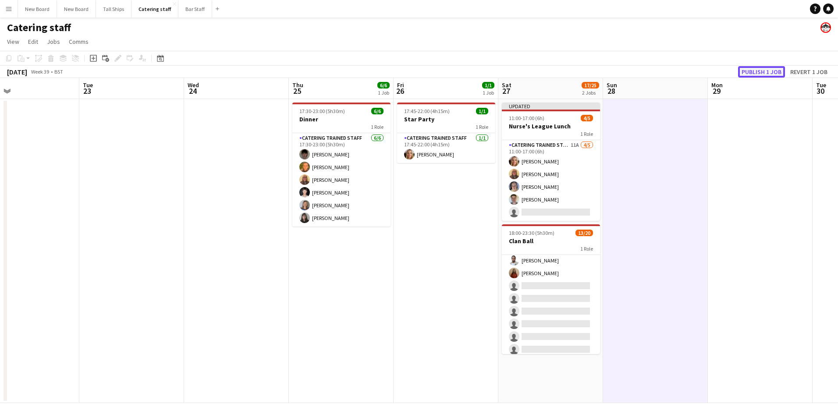
click at [747, 74] on button "Publish 1 job" at bounding box center [761, 71] width 47 height 11
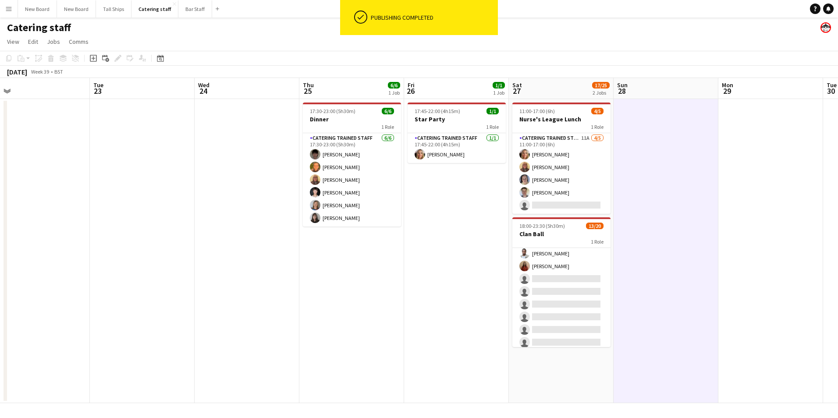
drag, startPoint x: 770, startPoint y: 188, endPoint x: 774, endPoint y: 197, distance: 9.4
click at [780, 197] on app-calendar-viewport "Sat 20 4/4 1 Job Sun 21 3/3 1 Job Mon 22 Tue 23 Wed 24 Thu 25 6/6 1 Job Fri 26 …" at bounding box center [419, 240] width 838 height 325
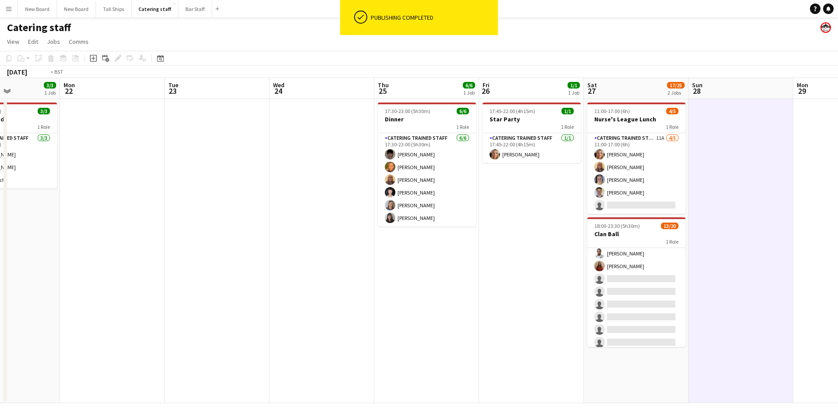
drag, startPoint x: 227, startPoint y: 279, endPoint x: 634, endPoint y: 321, distance: 408.9
click at [634, 321] on app-calendar-viewport "Sat 20 4/4 1 Job Sun 21 3/3 1 Job Mon 22 Tue 23 Wed 24 Thu 25 6/6 1 Job Fri 26 …" at bounding box center [419, 240] width 838 height 325
